Goal: Task Accomplishment & Management: Manage account settings

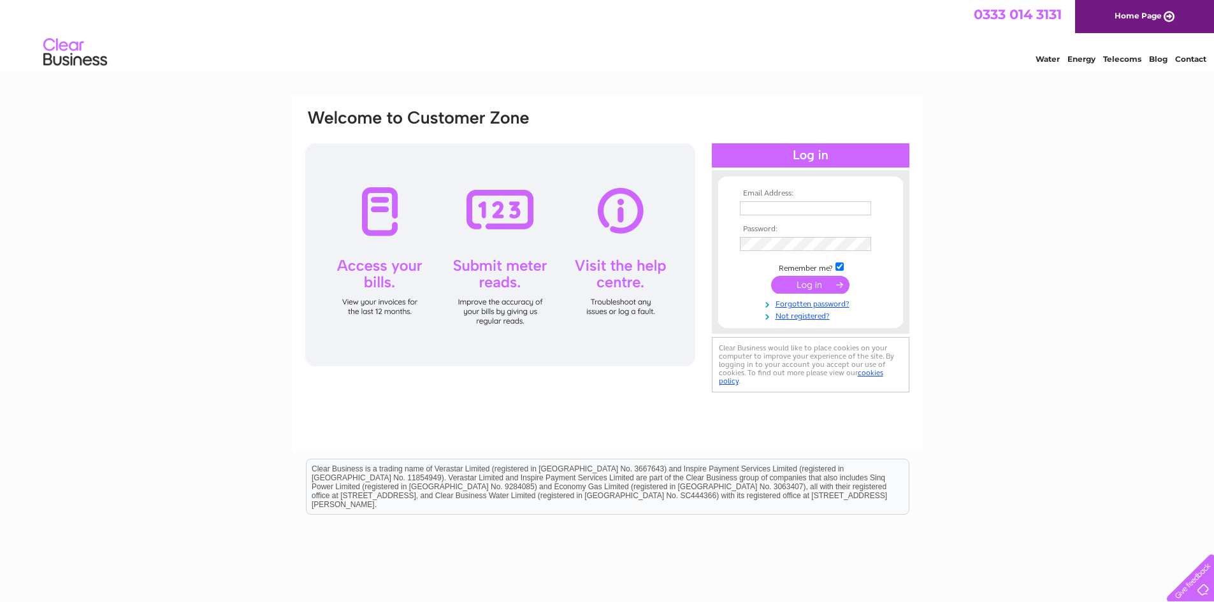
click at [774, 212] on input "text" at bounding box center [805, 208] width 131 height 14
type input "accounts@aepdirect.com"
click at [819, 282] on input "submit" at bounding box center [810, 285] width 78 height 18
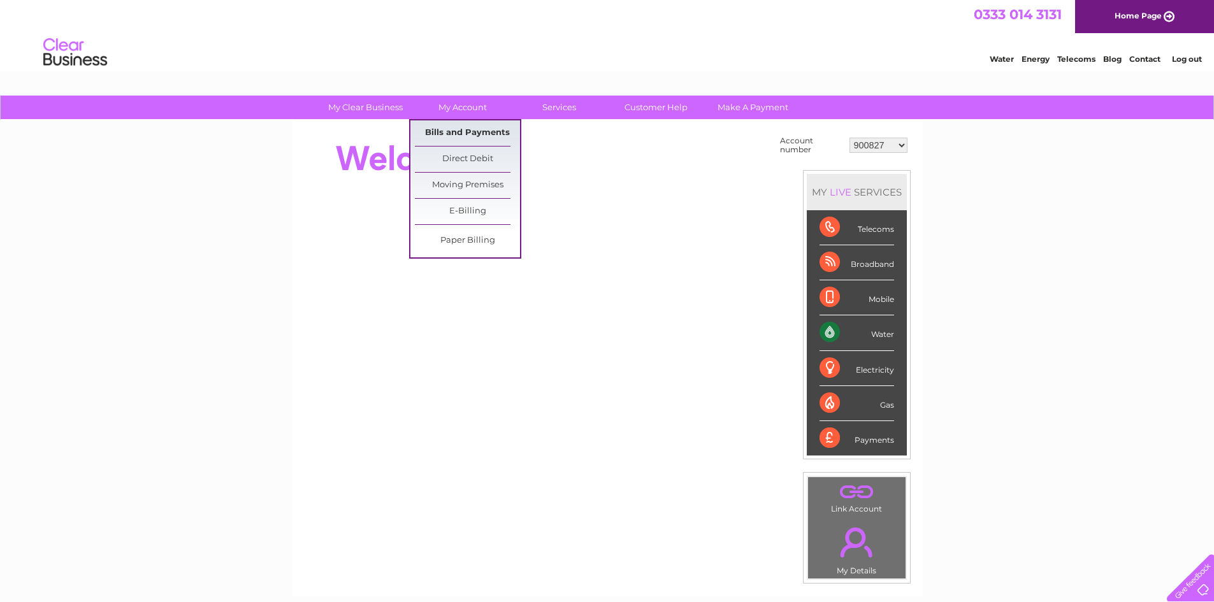
click at [462, 133] on link "Bills and Payments" at bounding box center [467, 132] width 105 height 25
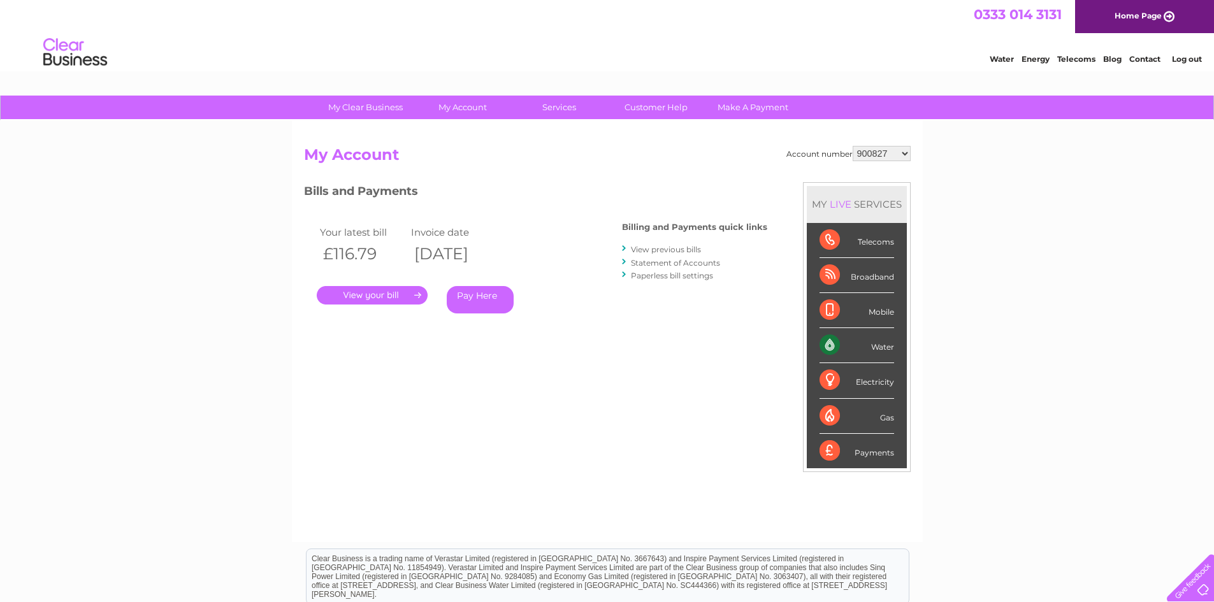
click at [389, 291] on link "." at bounding box center [372, 295] width 111 height 18
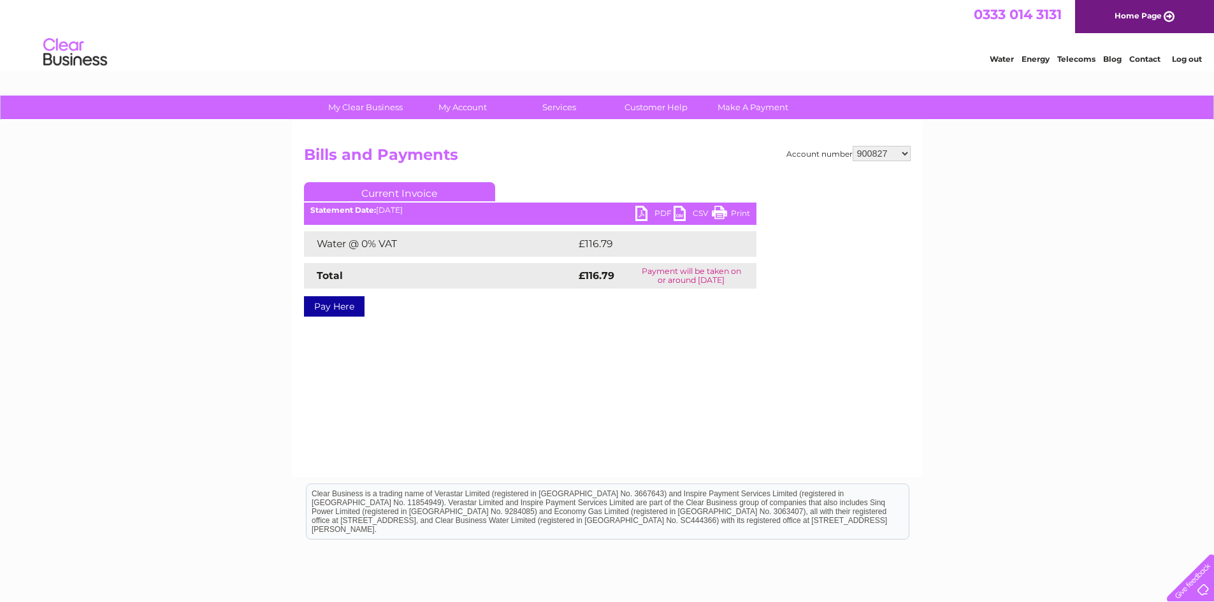
click at [659, 215] on link "PDF" at bounding box center [655, 215] width 38 height 18
click at [901, 149] on select "900827 900838 996479 1143481 30289405 30308271" at bounding box center [882, 153] width 58 height 15
select select "900838"
click at [853, 146] on select "900827 900838 996479 1143481 30289405 30308271" at bounding box center [882, 153] width 58 height 15
click at [632, 215] on div "PDF CSV Print Statement Date: 02/10/2025" at bounding box center [530, 215] width 453 height 19
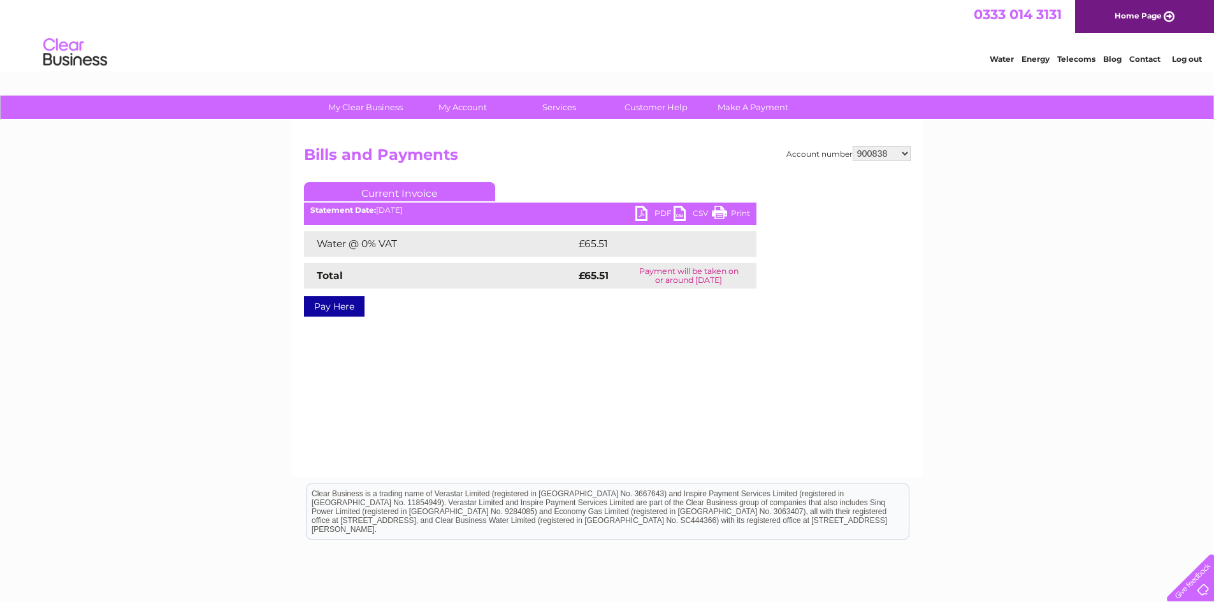
click at [645, 211] on link "PDF" at bounding box center [655, 215] width 38 height 18
click at [898, 154] on select "900827 900838 996479 1143481 30289405 30308271" at bounding box center [882, 153] width 58 height 15
select select "996479"
click at [853, 146] on select "900827 900838 996479 1143481 30289405 30308271" at bounding box center [882, 153] width 58 height 15
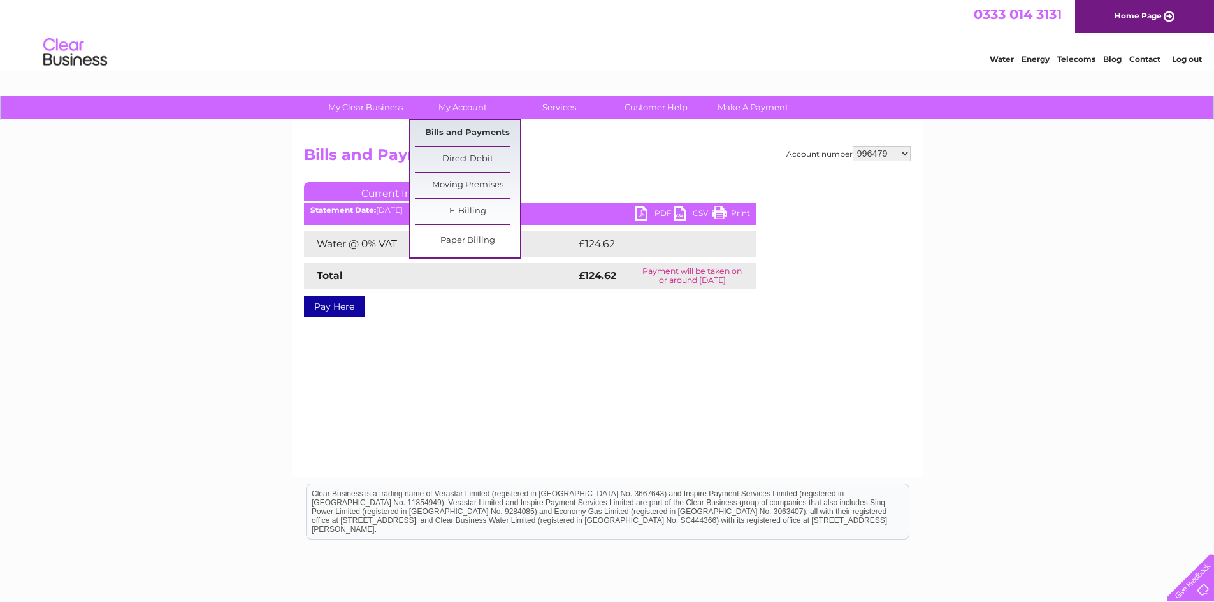
click at [454, 133] on link "Bills and Payments" at bounding box center [467, 132] width 105 height 25
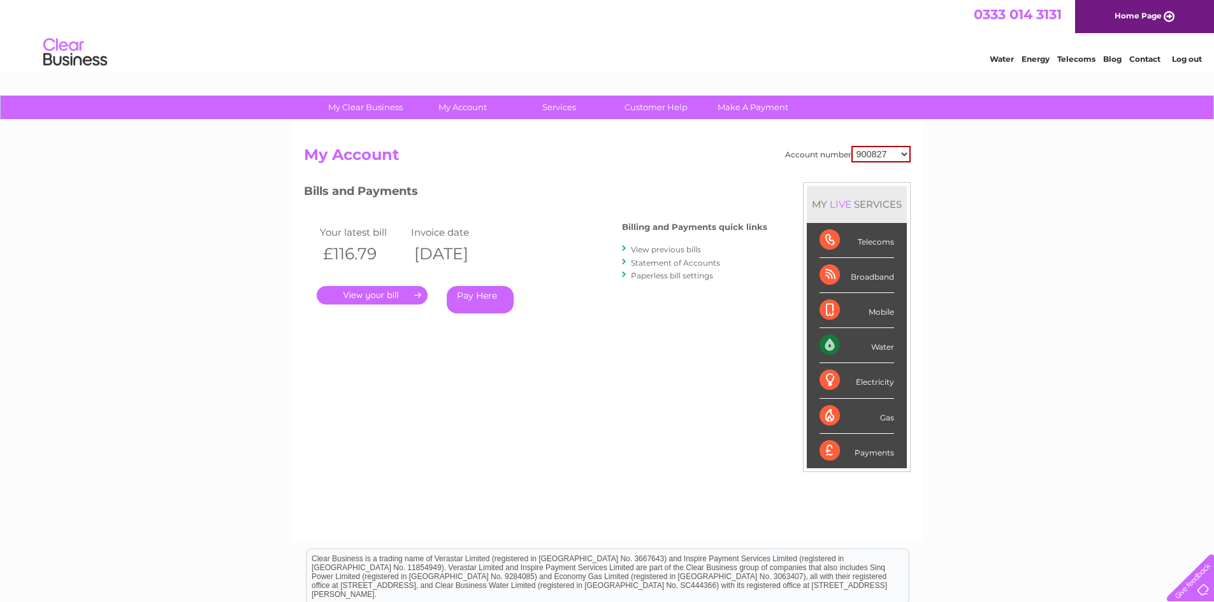
click at [905, 155] on select "900827 900838 996479 1143481 30289405 30308271" at bounding box center [881, 154] width 59 height 17
select select "996479"
click at [852, 146] on select "900827 900838 996479 1143481 30289405 30308271" at bounding box center [881, 154] width 59 height 17
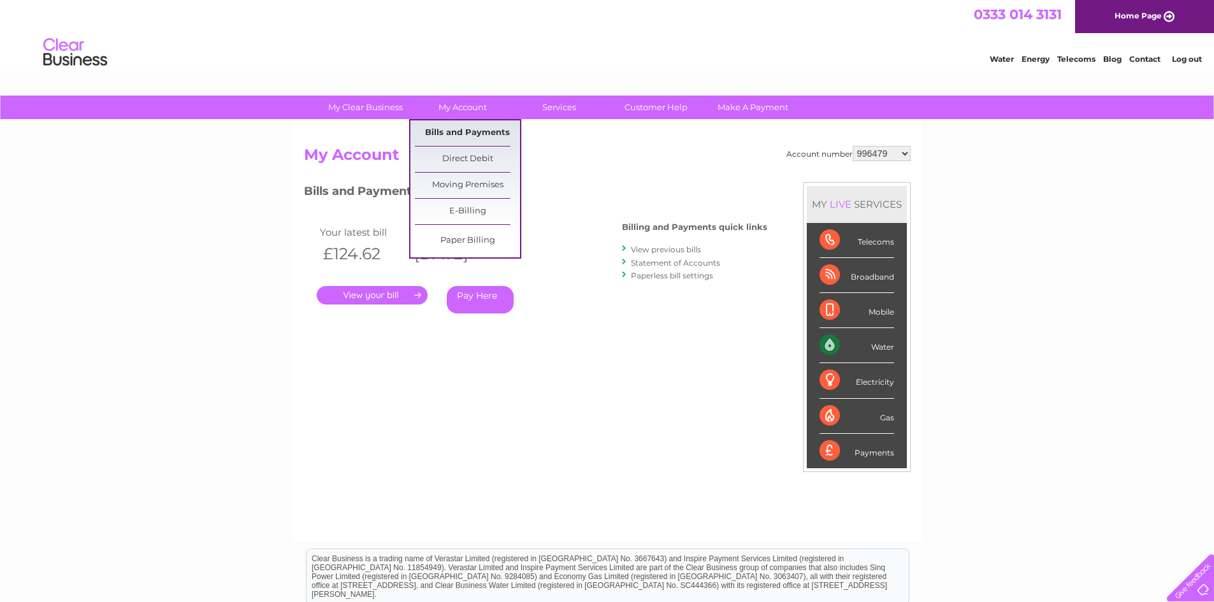
click at [467, 131] on link "Bills and Payments" at bounding box center [467, 132] width 105 height 25
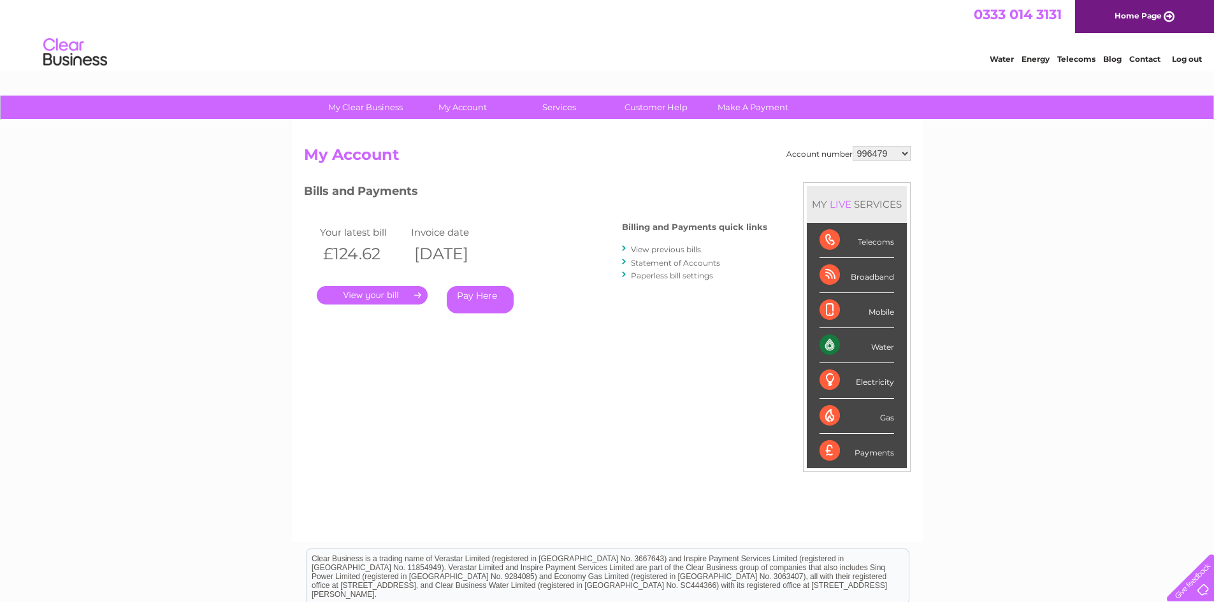
click at [403, 289] on link "." at bounding box center [372, 295] width 111 height 18
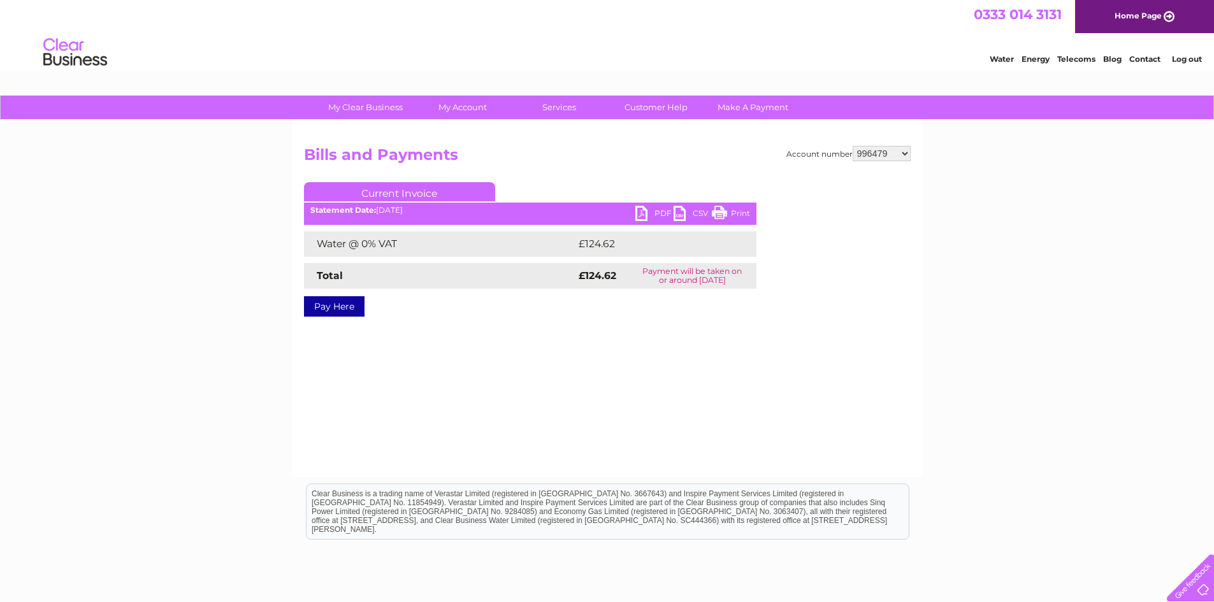
click at [654, 214] on link "PDF" at bounding box center [655, 215] width 38 height 18
click at [903, 153] on select "900827 900838 996479 1143481 30289405 30308271" at bounding box center [882, 153] width 58 height 15
select select "1143481"
click at [853, 146] on select "900827 900838 996479 1143481 30289405 30308271" at bounding box center [882, 153] width 58 height 15
click at [639, 210] on link "PDF" at bounding box center [655, 215] width 38 height 18
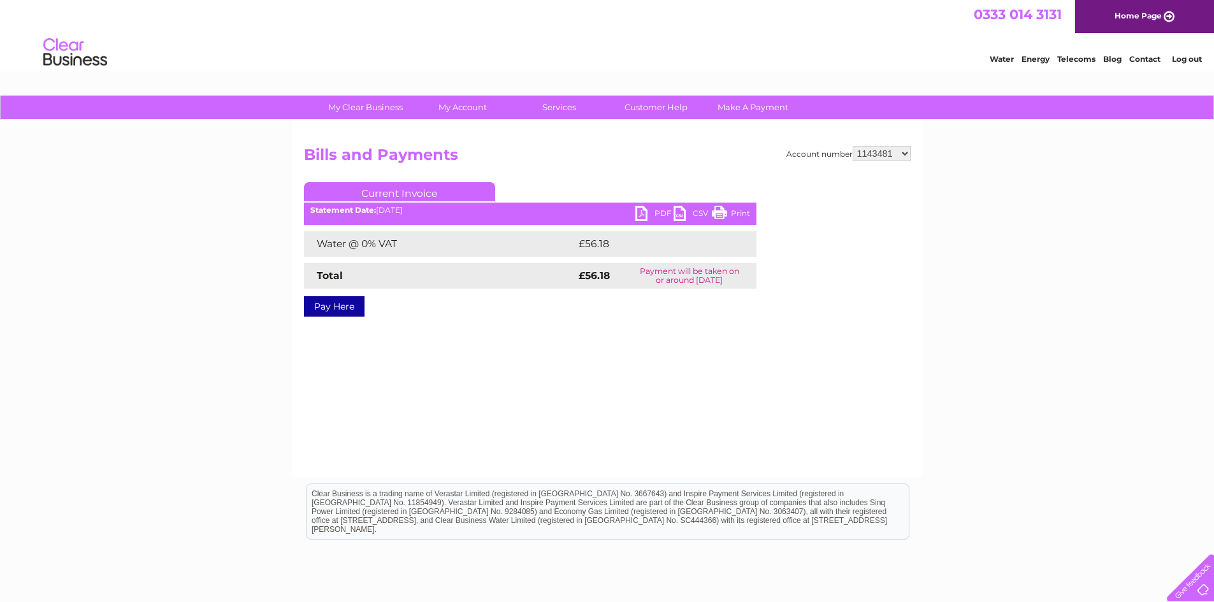
click at [903, 152] on select "900827 900838 996479 1143481 30289405 30308271" at bounding box center [882, 153] width 58 height 15
select select "30289405"
click at [853, 146] on select "900827 900838 996479 1143481 30289405 30308271" at bounding box center [882, 153] width 58 height 15
click at [650, 215] on link "PDF" at bounding box center [655, 215] width 38 height 18
click at [900, 152] on select "900827 900838 996479 1143481 30289405 30308271" at bounding box center [882, 153] width 58 height 15
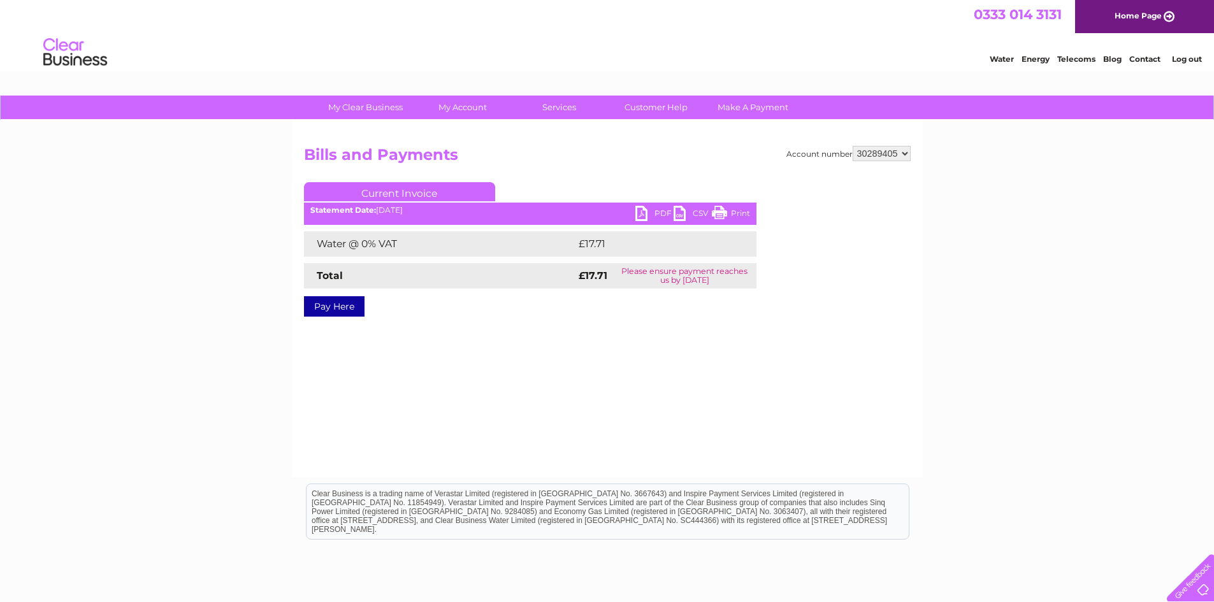
select select "30308271"
click at [853, 146] on select "900827 900838 996479 1143481 30289405 30308271" at bounding box center [882, 153] width 58 height 15
click at [667, 211] on link "PDF" at bounding box center [655, 215] width 38 height 18
